Goal: Navigation & Orientation: Find specific page/section

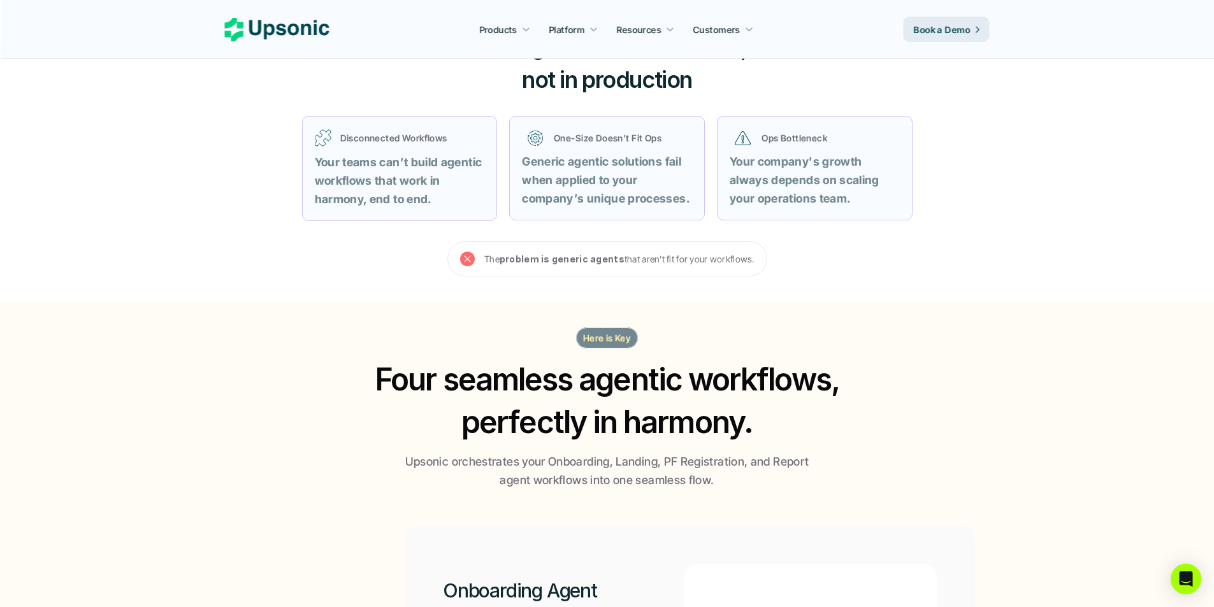
scroll to position [892, 0]
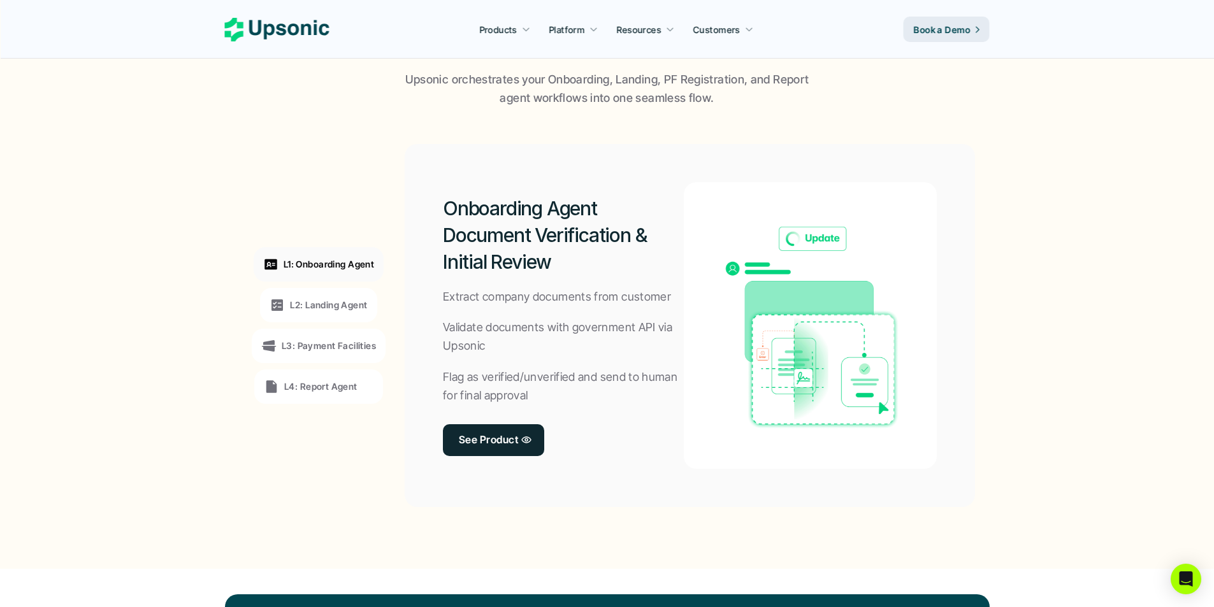
click at [285, 307] on icon at bounding box center [277, 305] width 15 height 15
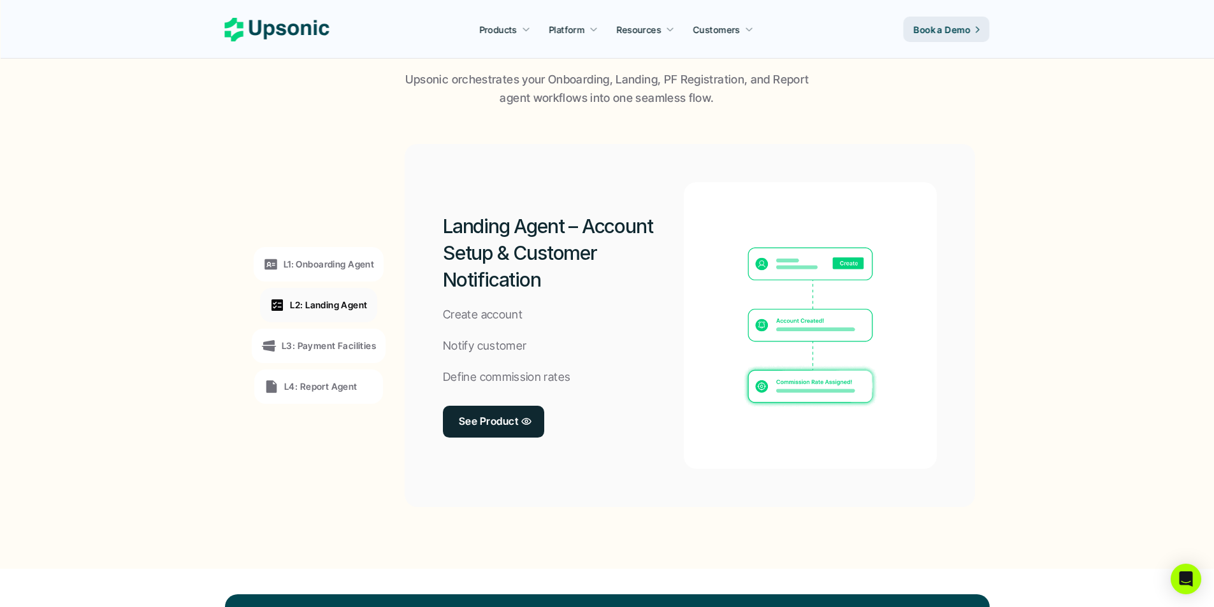
click at [297, 345] on p "L3: Payment Facilities" at bounding box center [329, 345] width 94 height 13
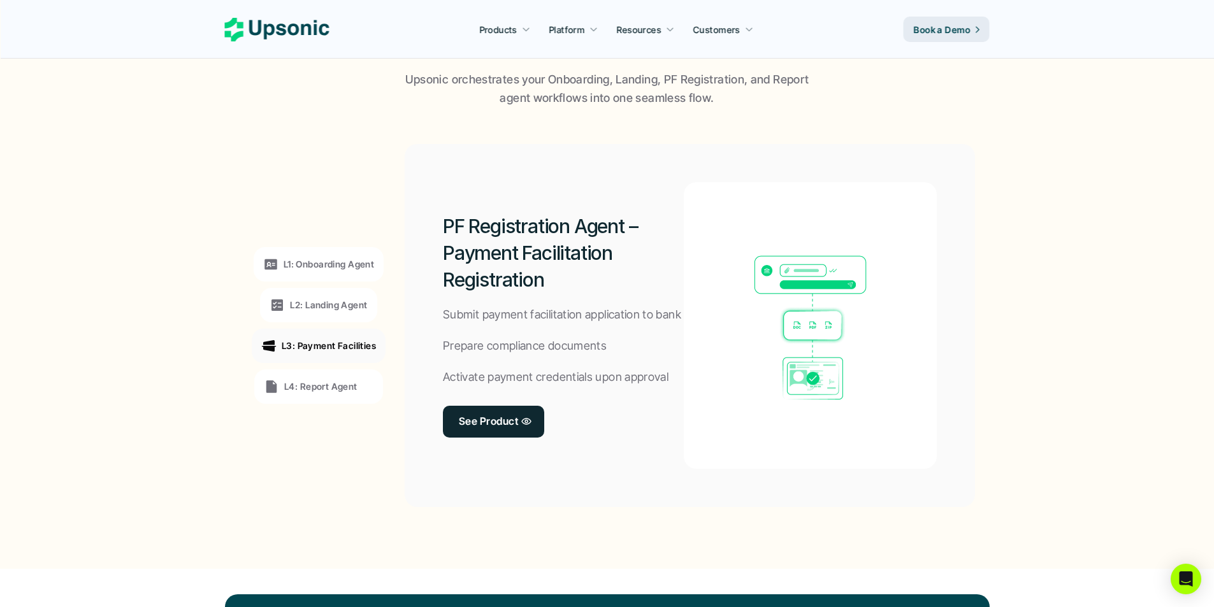
click at [317, 396] on div "L4: Report Agent" at bounding box center [318, 387] width 129 height 34
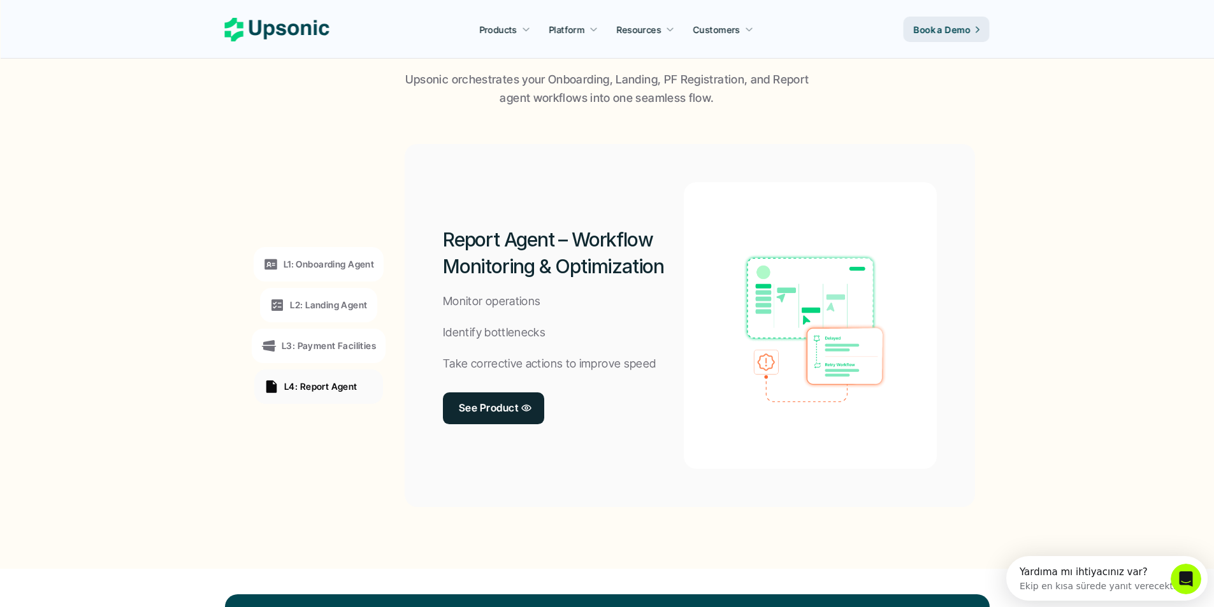
scroll to position [0, 0]
click at [347, 279] on div "L1: Onboarding Agent" at bounding box center [319, 264] width 130 height 34
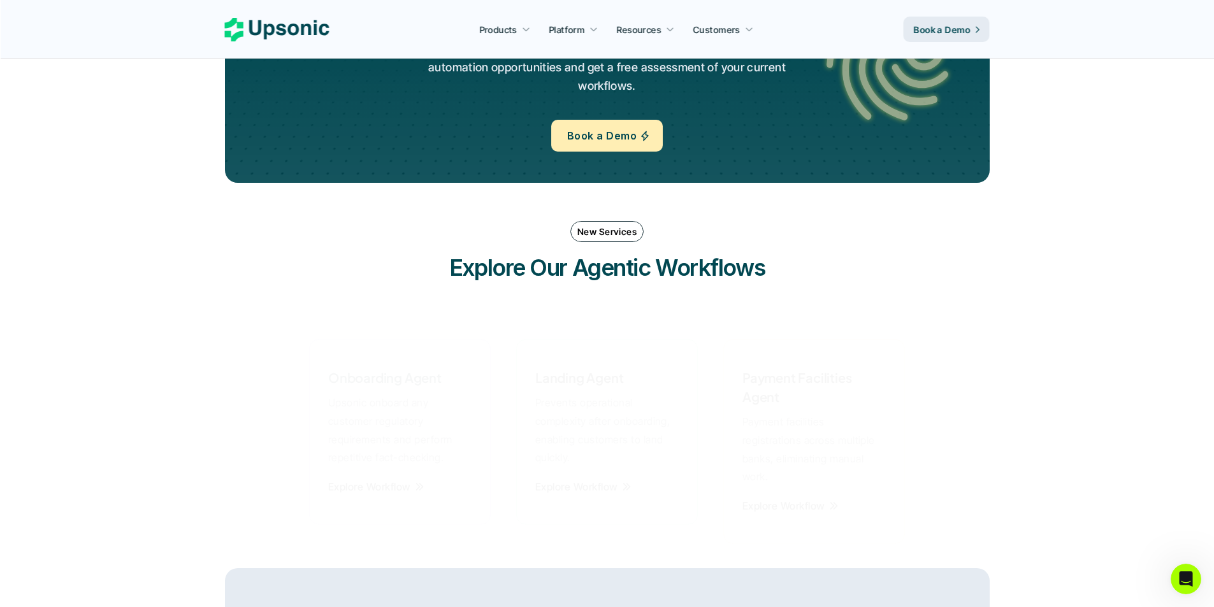
scroll to position [1593, 0]
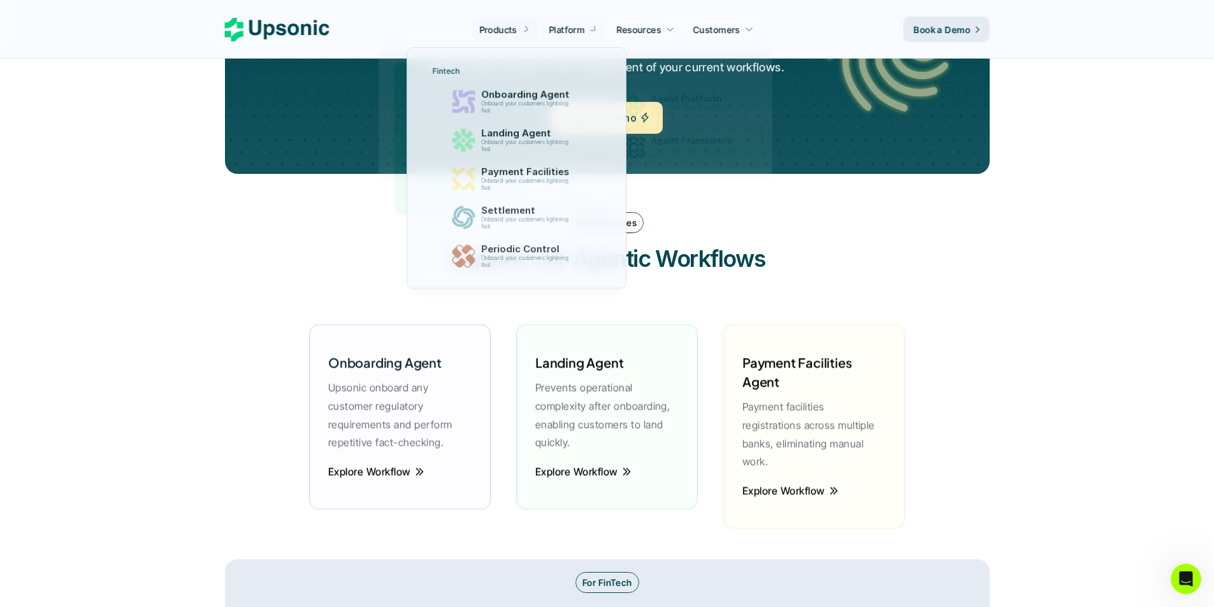
click at [498, 25] on p "Products" at bounding box center [498, 29] width 38 height 13
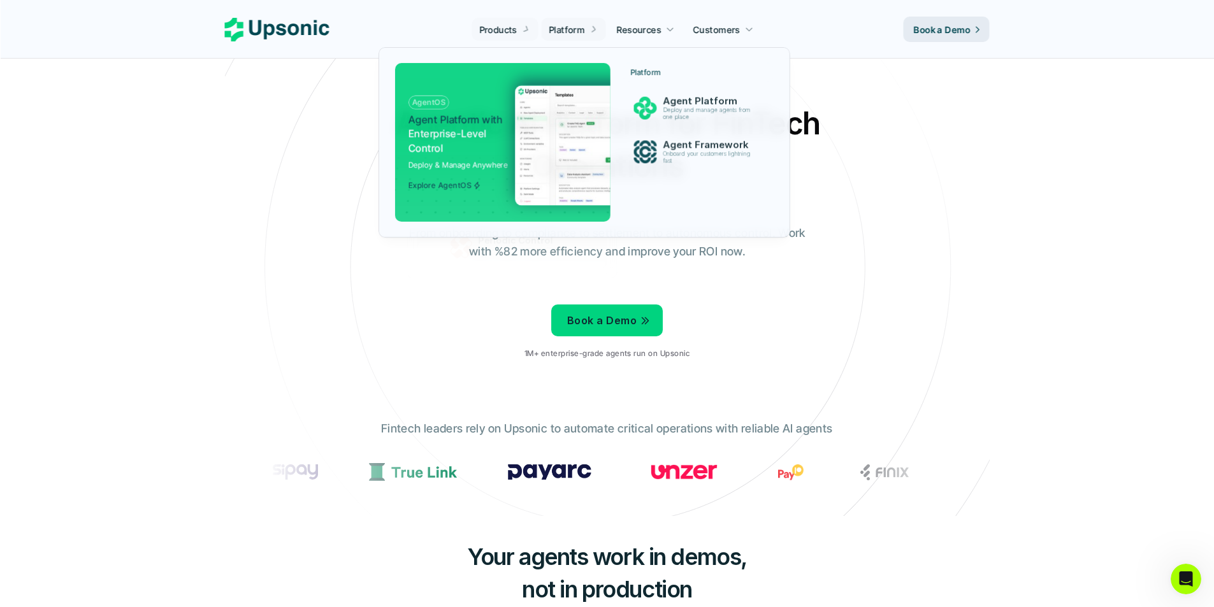
click at [582, 28] on p "Platform" at bounding box center [567, 29] width 36 height 13
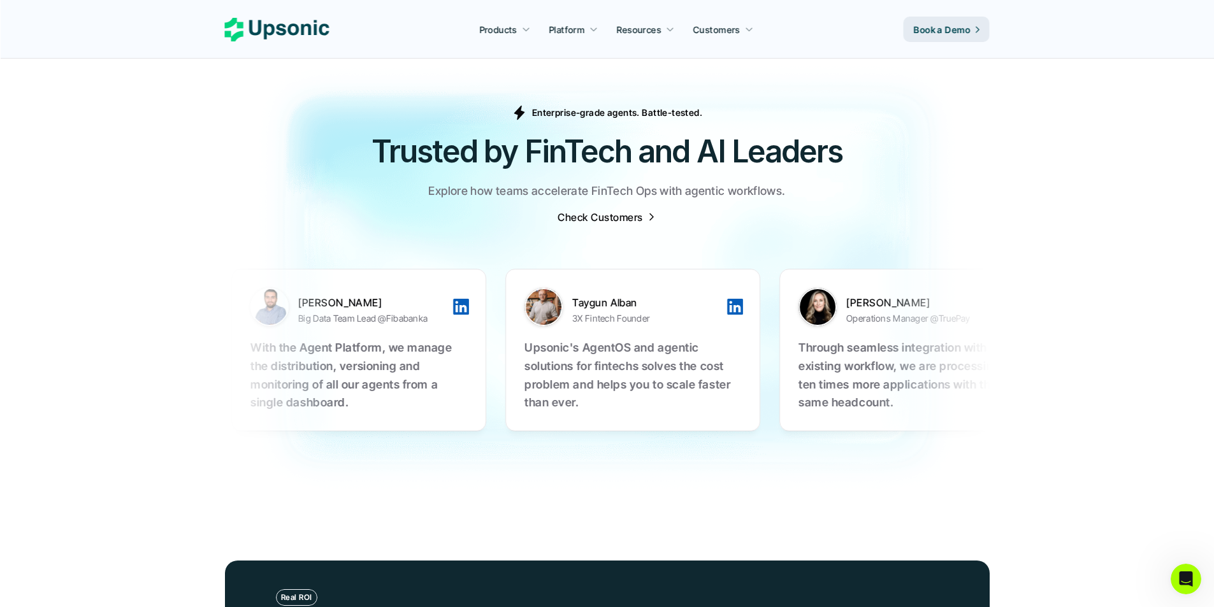
scroll to position [3968, 0]
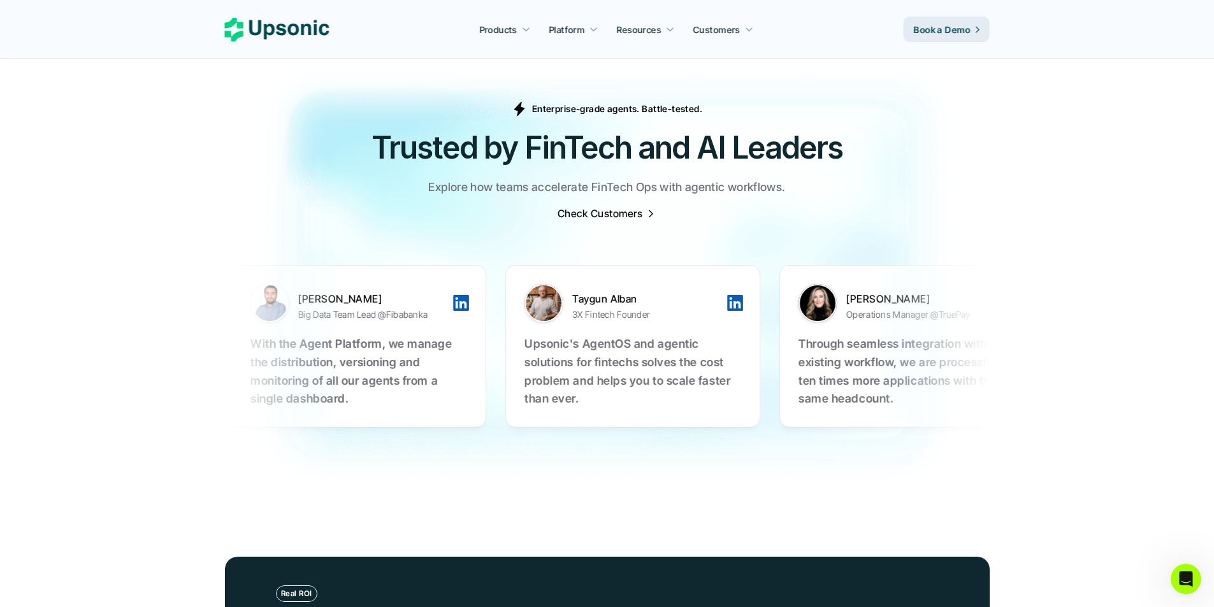
click at [577, 206] on p "Check Customers" at bounding box center [600, 213] width 85 height 14
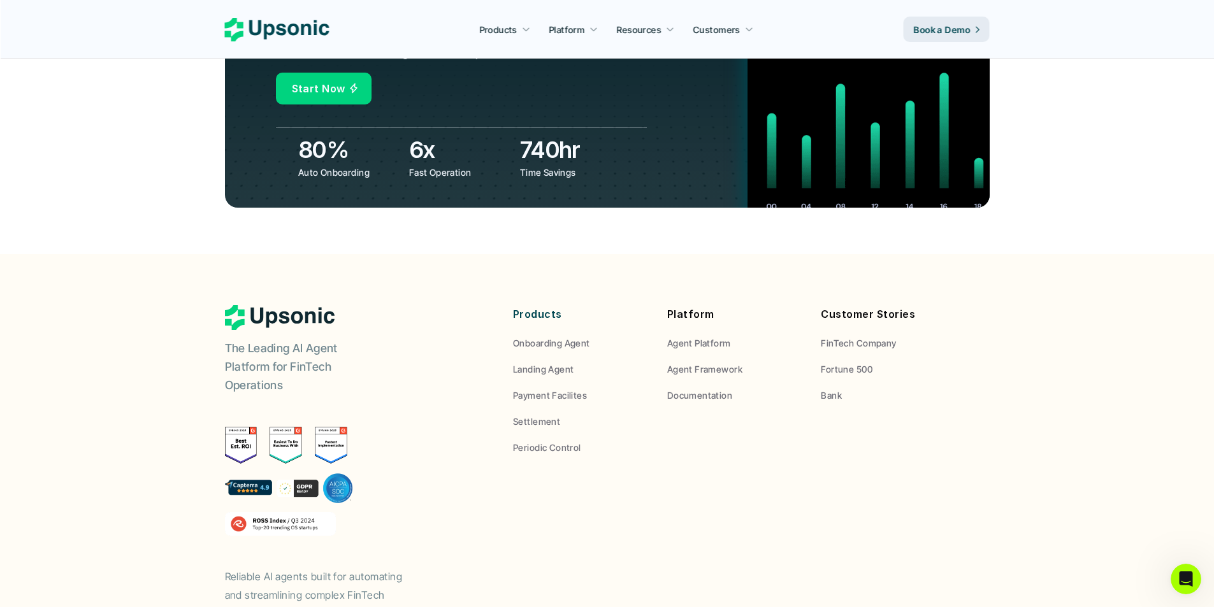
scroll to position [4662, 0]
click at [558, 363] on p "Landing Agent" at bounding box center [543, 369] width 61 height 13
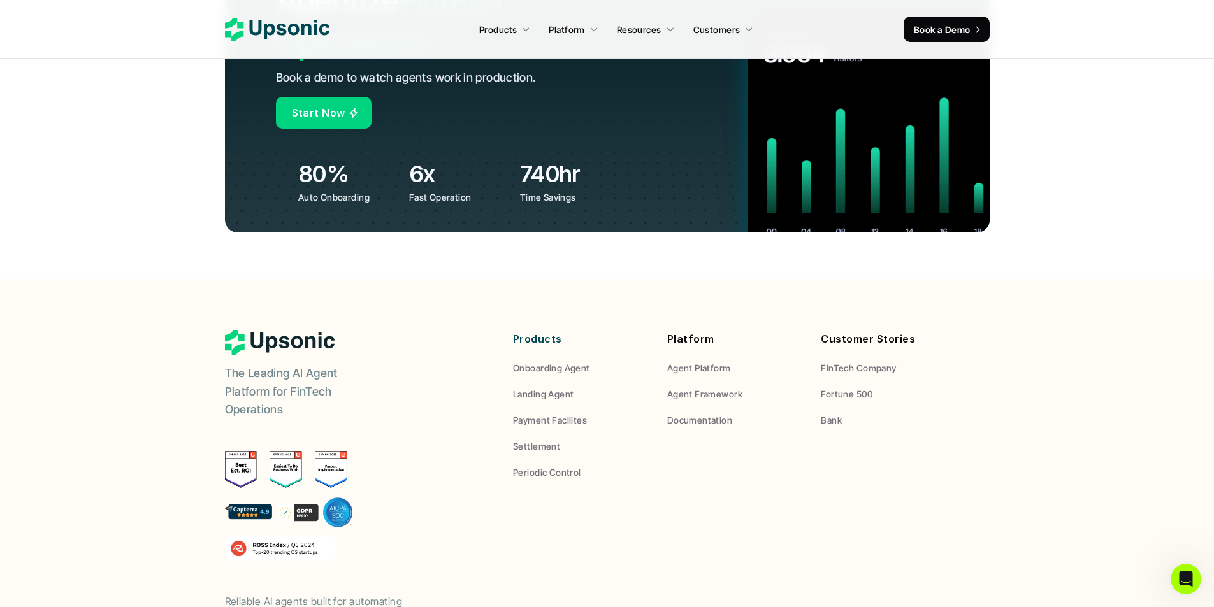
scroll to position [4957, 0]
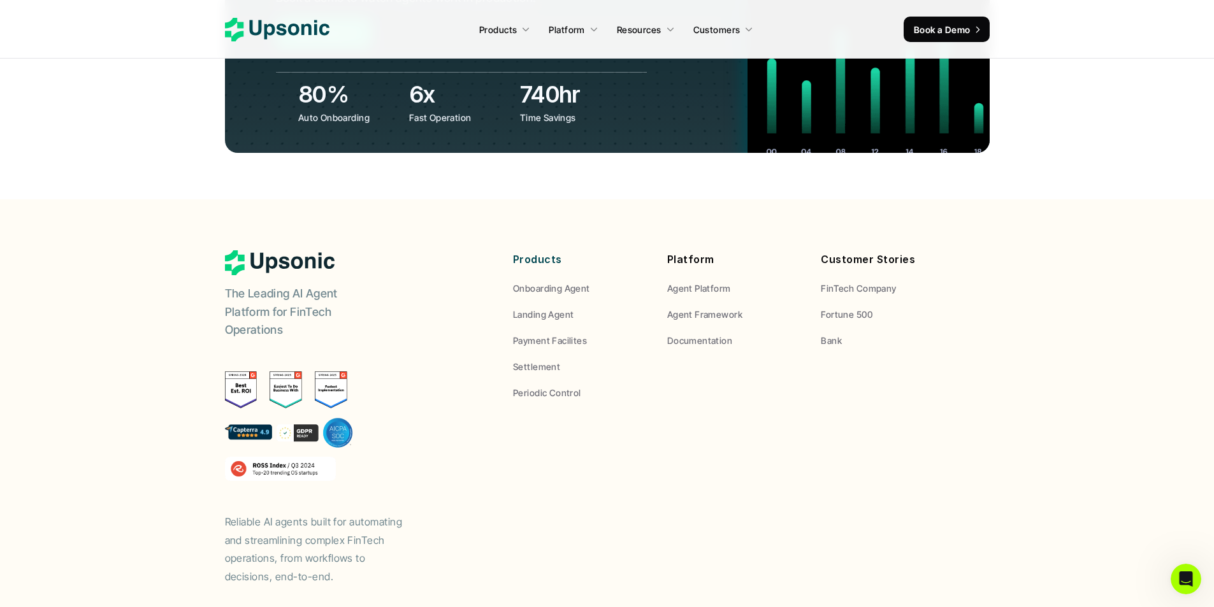
click at [117, 1] on nav "Products Platform Resources Customers Book a Demo" at bounding box center [607, 29] width 1214 height 59
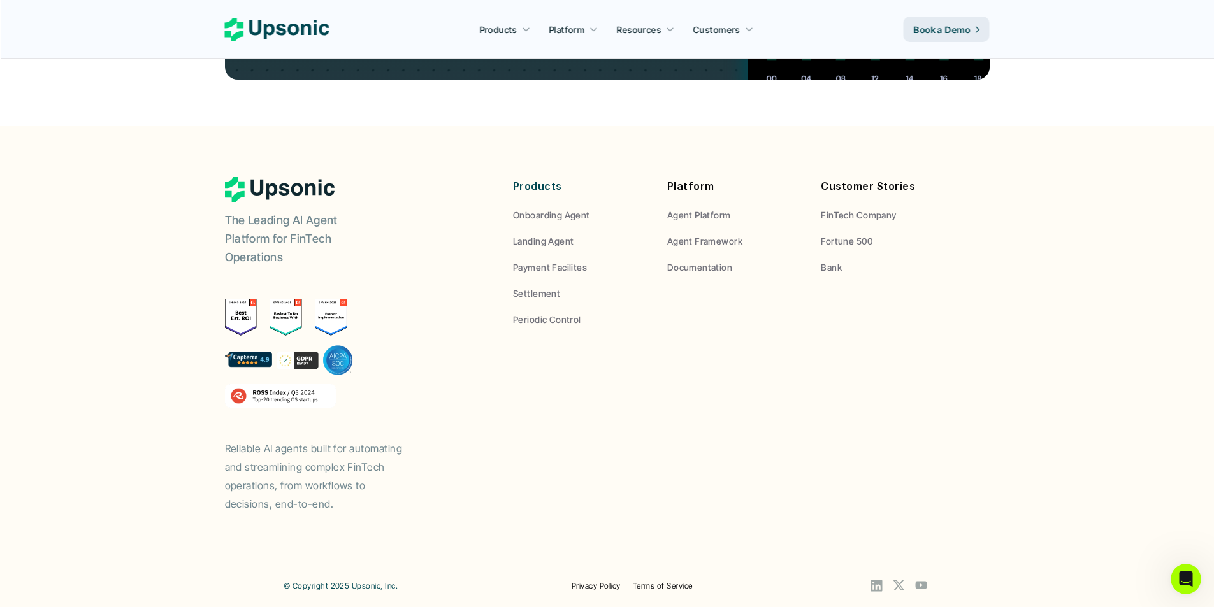
scroll to position [4718, 0]
